Goal: Navigation & Orientation: Go to known website

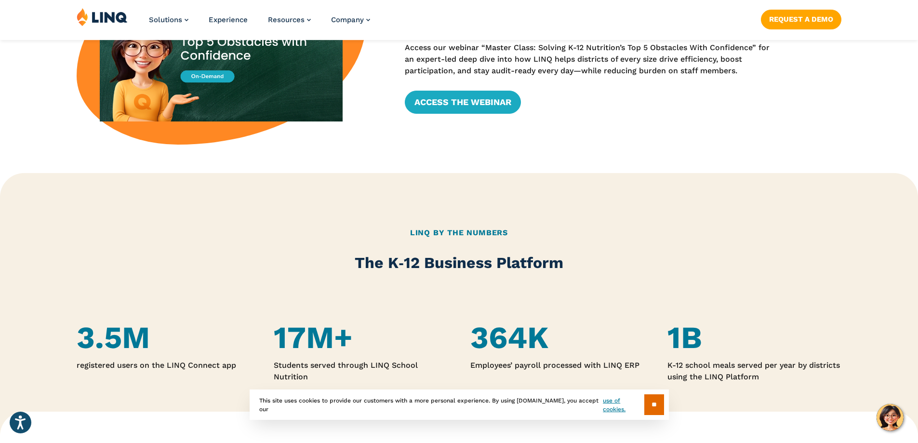
scroll to position [626, 0]
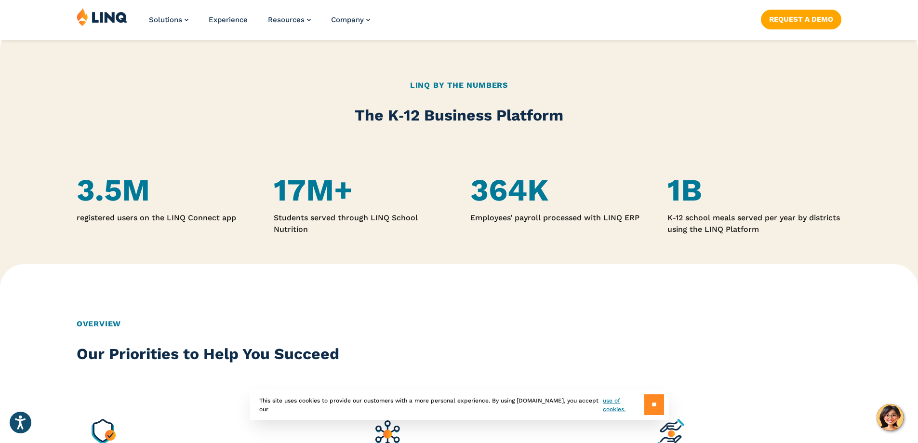
click at [652, 404] on input "**" at bounding box center [654, 404] width 20 height 21
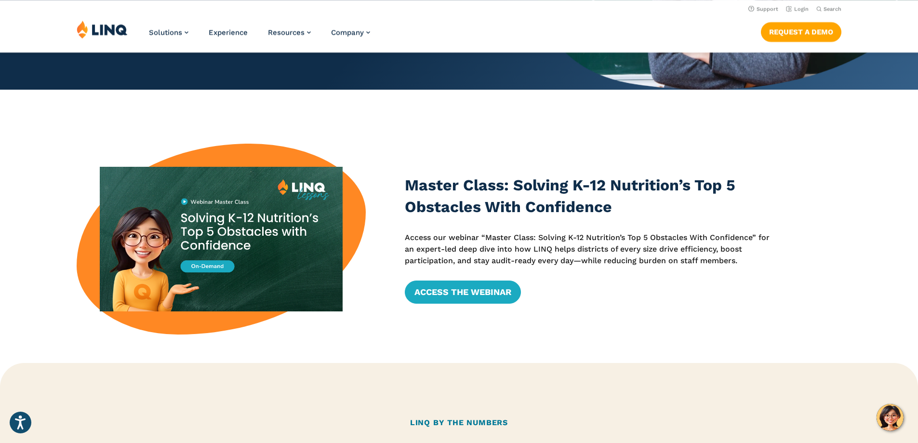
scroll to position [0, 0]
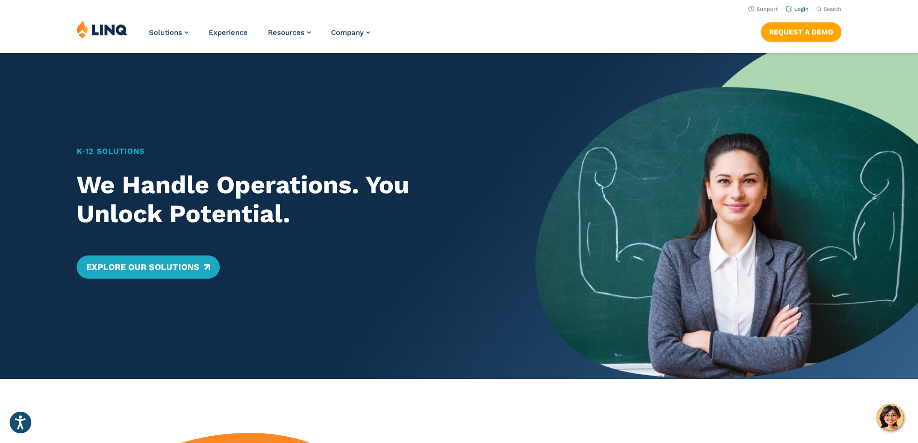
click at [793, 8] on link "Login" at bounding box center [797, 9] width 23 height 6
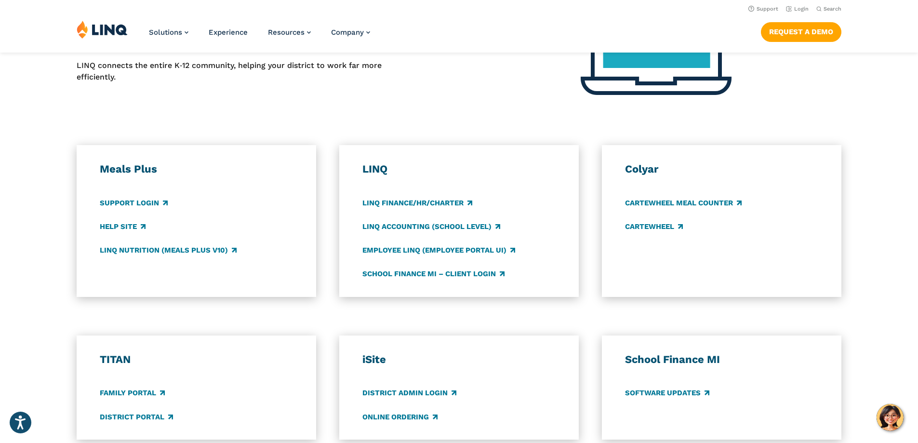
scroll to position [434, 0]
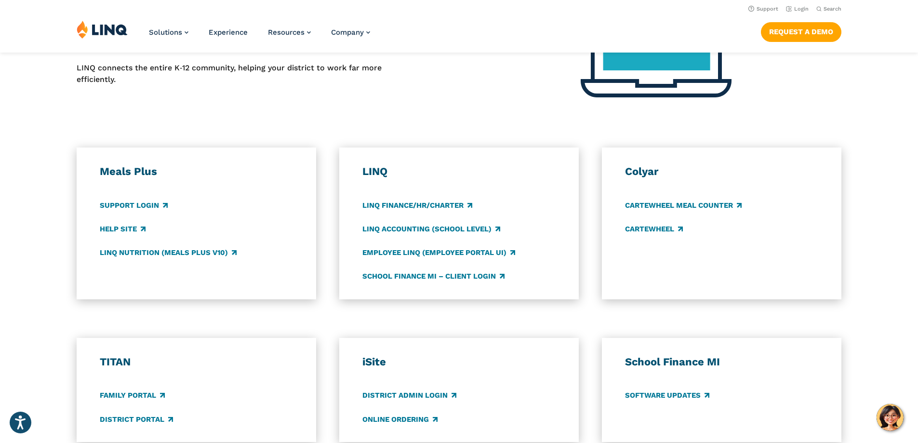
click at [64, 184] on div "Meals Plus Support Login Help Site LINQ Nutrition (Meals Plus v10) [GEOGRAPHIC_…" at bounding box center [459, 223] width 918 height 152
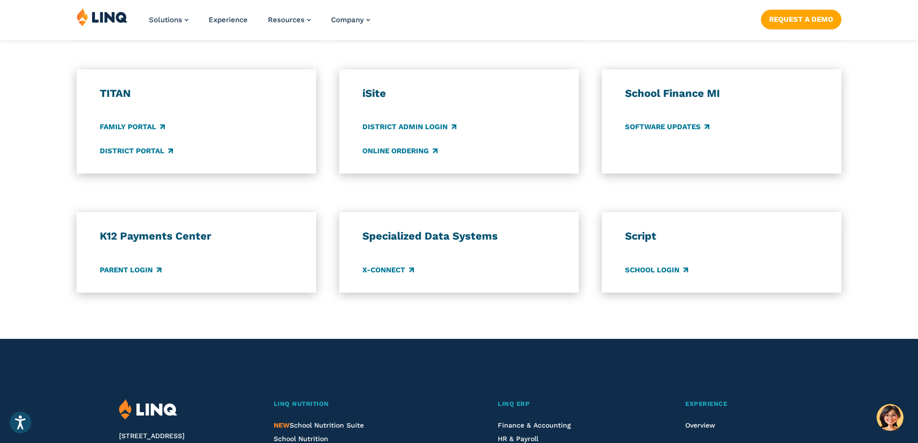
scroll to position [723, 0]
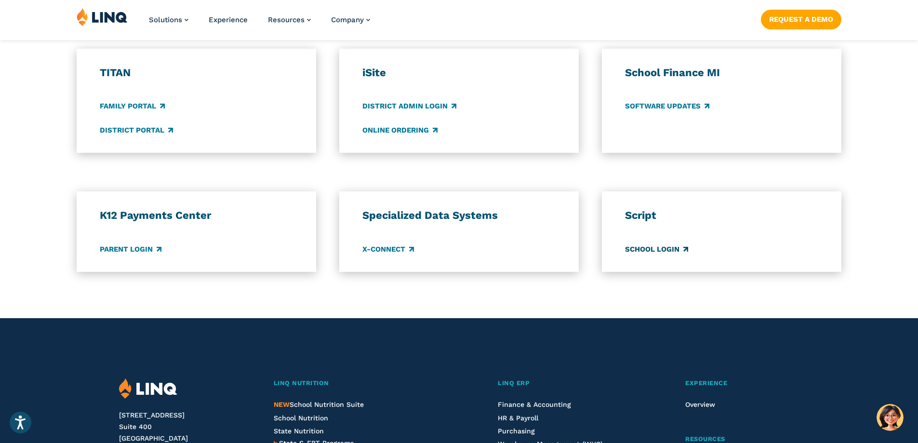
click at [651, 248] on link "School Login" at bounding box center [656, 249] width 63 height 11
